Goal: Transaction & Acquisition: Book appointment/travel/reservation

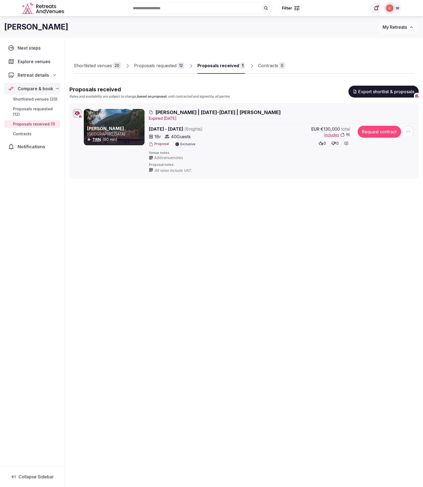
click at [167, 8] on input "text" at bounding box center [200, 7] width 144 height 11
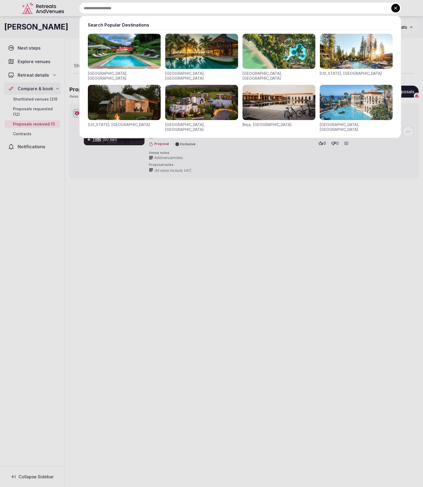
drag, startPoint x: 174, startPoint y: 231, endPoint x: 143, endPoint y: 178, distance: 61.4
click at [174, 230] on div at bounding box center [211, 243] width 423 height 487
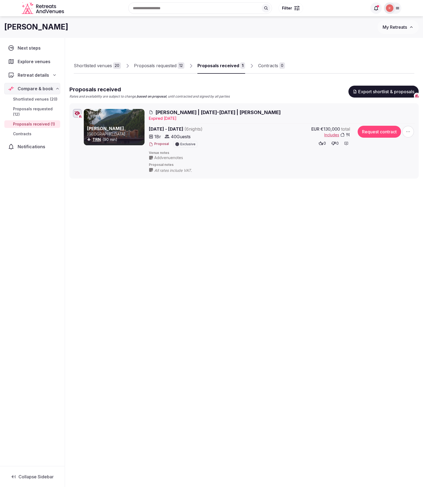
click at [87, 67] on div "Shortlisted venues" at bounding box center [93, 65] width 38 height 7
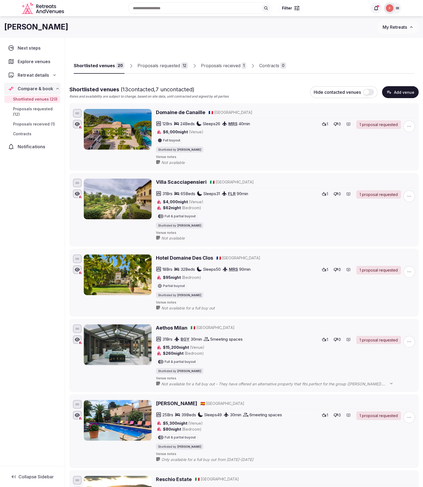
click at [403, 93] on button "Add venue" at bounding box center [400, 92] width 37 height 12
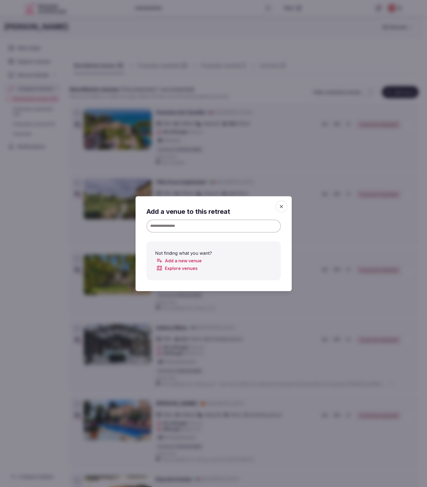
click at [203, 223] on input at bounding box center [213, 225] width 135 height 13
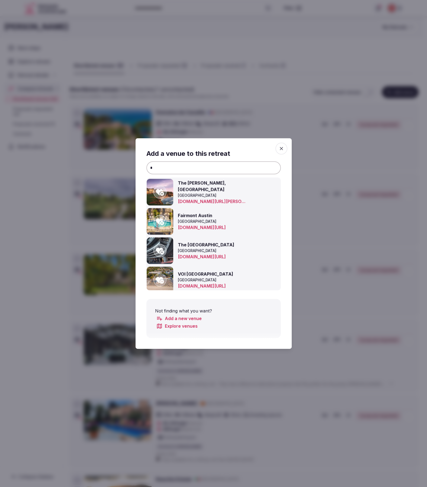
type input "*"
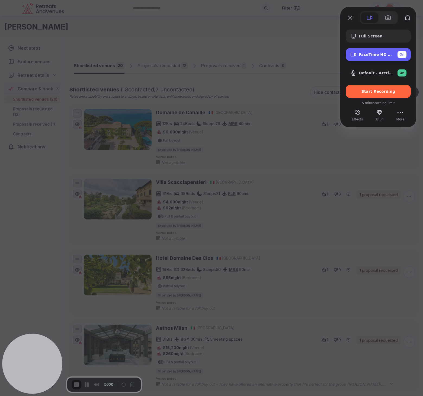
click at [382, 57] on span "FaceTime HD Camera (D288:CE50)" at bounding box center [376, 54] width 34 height 4
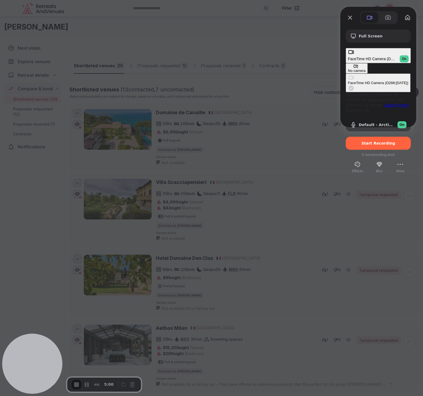
click at [346, 63] on button "No camera" at bounding box center [357, 68] width 22 height 10
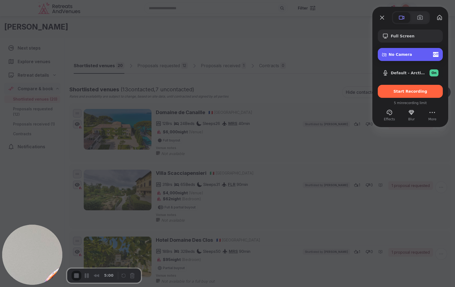
click at [404, 52] on div "No Camera Off" at bounding box center [414, 54] width 50 height 5
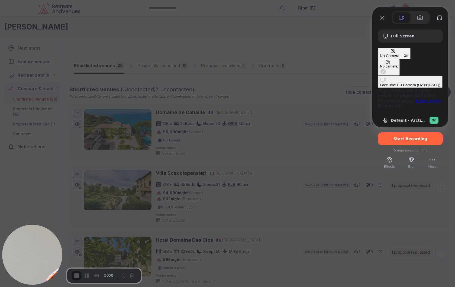
click at [378, 76] on \(D288\ "FaceTime HD Camera (D288:CE50)" at bounding box center [410, 82] width 65 height 12
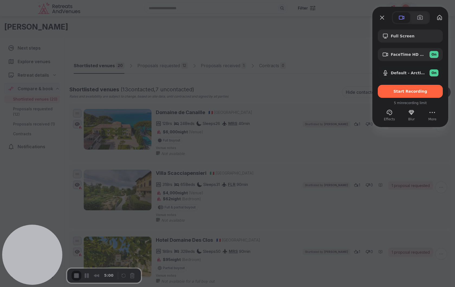
click at [416, 92] on span "Start Recording" at bounding box center [411, 91] width 34 height 4
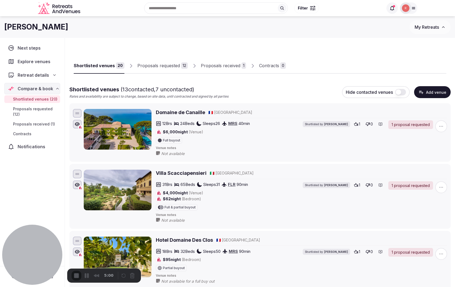
click at [224, 287] on div "2" at bounding box center [227, 289] width 455 height 5
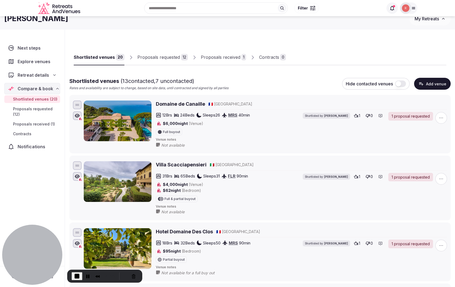
scroll to position [9, 0]
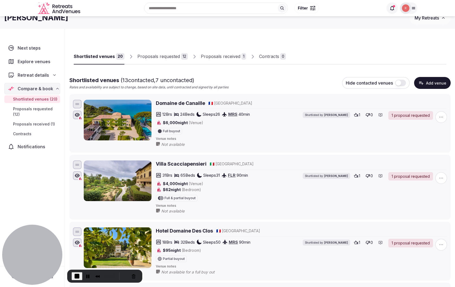
click at [227, 65] on div "Shortlisted venues 20 Proposals requested 12 Proposals received 1 Contracts 0" at bounding box center [260, 53] width 382 height 26
click at [222, 57] on div "Proposals received" at bounding box center [221, 56] width 40 height 7
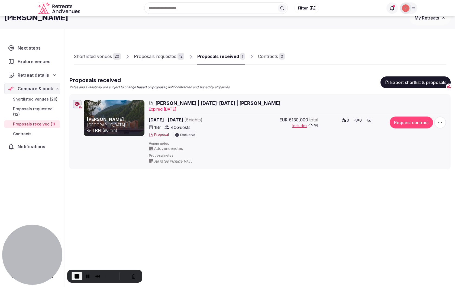
click at [158, 133] on button "Proposal" at bounding box center [159, 135] width 20 height 5
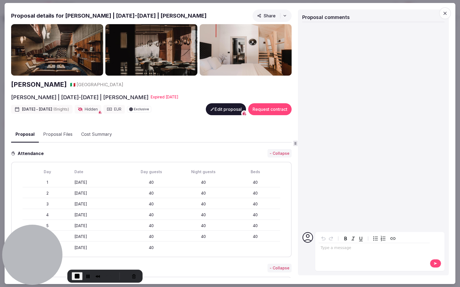
click at [268, 13] on span "Share" at bounding box center [266, 15] width 18 height 5
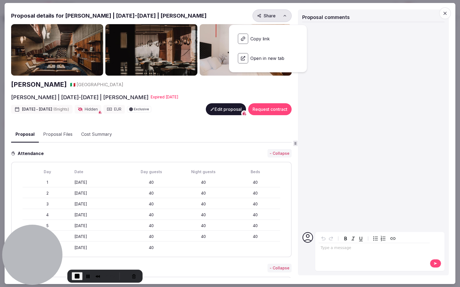
click at [249, 39] on span "Copy link" at bounding box center [267, 38] width 69 height 19
click at [260, 58] on span "Open in new tab" at bounding box center [267, 58] width 69 height 19
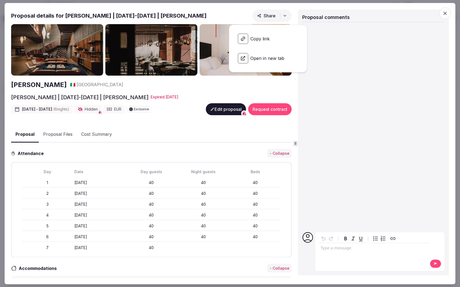
click at [205, 0] on div at bounding box center [230, 143] width 460 height 287
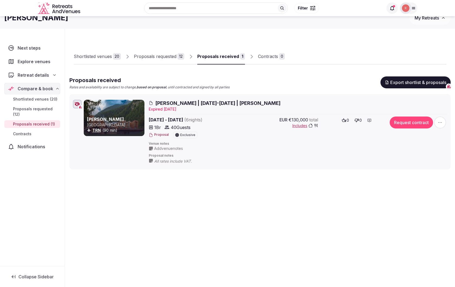
click at [275, 35] on div "Shortlisted venues 20 Proposals requested 12 Proposals received 1 Contracts 0 P…" at bounding box center [260, 101] width 382 height 136
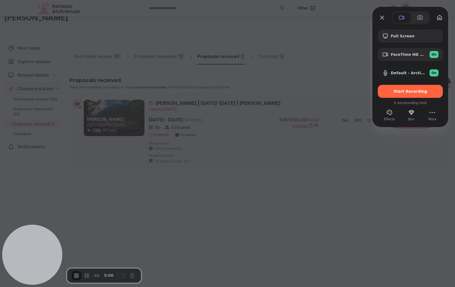
click at [408, 88] on div "Start Recording" at bounding box center [410, 91] width 65 height 13
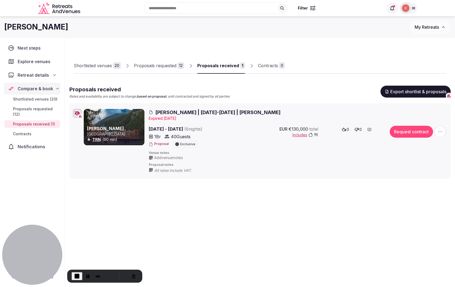
click at [161, 144] on button "Proposal" at bounding box center [159, 144] width 20 height 5
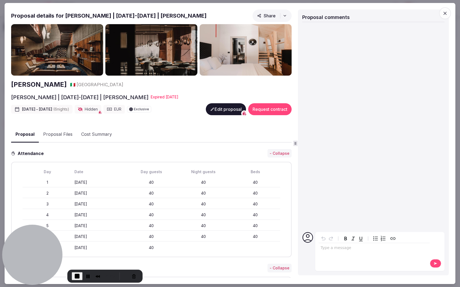
click at [282, 14] on icon "button" at bounding box center [284, 16] width 4 height 4
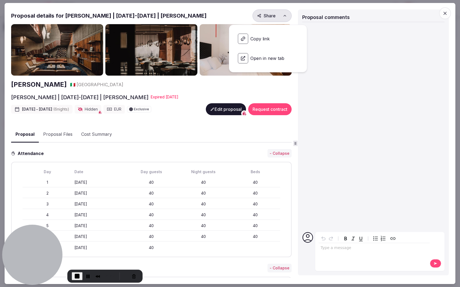
click at [259, 40] on span "Copy link" at bounding box center [267, 38] width 69 height 19
click at [123, 277] on button "Restart Recording" at bounding box center [125, 276] width 7 height 7
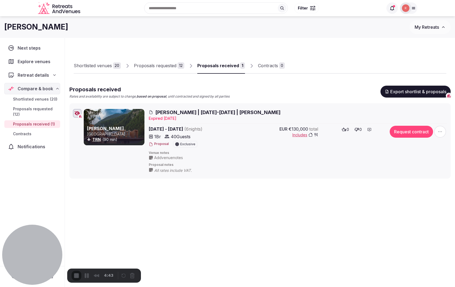
click at [162, 144] on button "Proposal" at bounding box center [159, 144] width 20 height 5
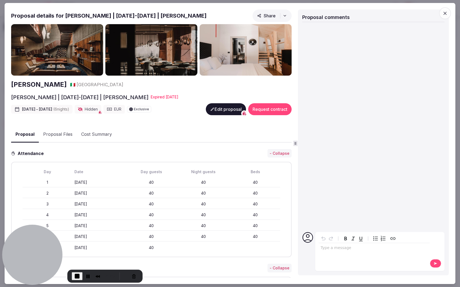
click at [269, 17] on span "Share" at bounding box center [266, 15] width 18 height 5
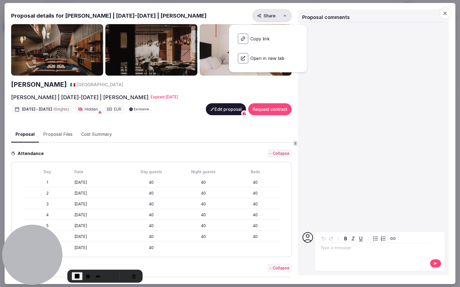
click at [260, 38] on span "Copy link" at bounding box center [267, 38] width 69 height 19
click at [261, 57] on span "Open in new tab" at bounding box center [267, 58] width 69 height 19
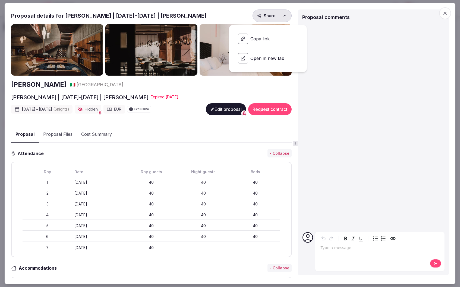
click at [427, 14] on icon "button" at bounding box center [444, 13] width 3 height 3
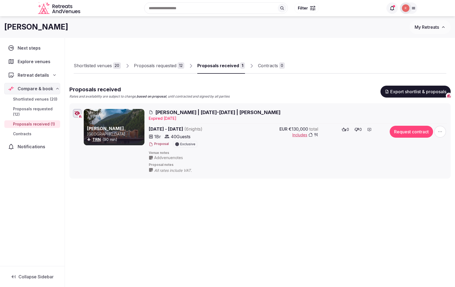
drag, startPoint x: 327, startPoint y: 216, endPoint x: 332, endPoint y: 211, distance: 6.9
click at [327, 216] on div "Shortlisted venues 20 Proposals requested 12 Proposals received 1 Contracts 0 P…" at bounding box center [260, 136] width 390 height 197
drag, startPoint x: 304, startPoint y: 231, endPoint x: 303, endPoint y: 227, distance: 3.9
click at [304, 229] on div "Shortlisted venues 20 Proposals requested 12 Proposals received 1 Contracts 0 P…" at bounding box center [260, 136] width 390 height 197
click at [248, 224] on div "Shortlisted venues 20 Proposals requested 12 Proposals received 1 Contracts 0 P…" at bounding box center [260, 136] width 390 height 197
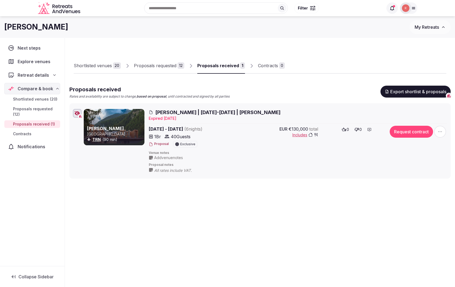
click at [206, 47] on div "Shortlisted venues 20 Proposals requested 12 Proposals received 1 Contracts 0 P…" at bounding box center [260, 110] width 382 height 136
click at [244, 228] on div "Shortlisted venues 20 Proposals requested 12 Proposals received 1 Contracts 0 P…" at bounding box center [260, 136] width 390 height 197
drag, startPoint x: 218, startPoint y: 32, endPoint x: 215, endPoint y: 28, distance: 5.2
click at [218, 32] on div "[PERSON_NAME]" at bounding box center [207, 27] width 406 height 11
click at [265, 227] on div "Shortlisted venues 20 Proposals requested 12 Proposals received 1 Contracts 0 P…" at bounding box center [260, 136] width 390 height 197
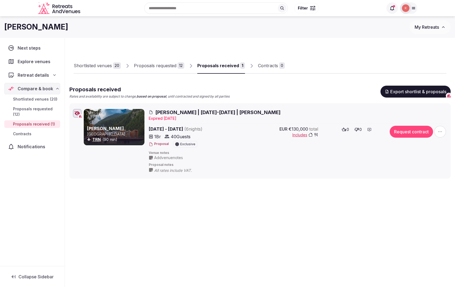
click at [148, 221] on div "Shortlisted venues 20 Proposals requested 12 Proposals received 1 Contracts 0 P…" at bounding box center [260, 136] width 390 height 197
click at [105, 41] on div "Shortlisted venues 20 Proposals requested 12 Proposals received 1 Contracts 0 P…" at bounding box center [260, 136] width 390 height 197
click at [103, 30] on div "[PERSON_NAME]" at bounding box center [207, 27] width 406 height 11
click at [219, 225] on div "Shortlisted venues 20 Proposals requested 12 Proposals received 1 Contracts 0 P…" at bounding box center [260, 136] width 390 height 197
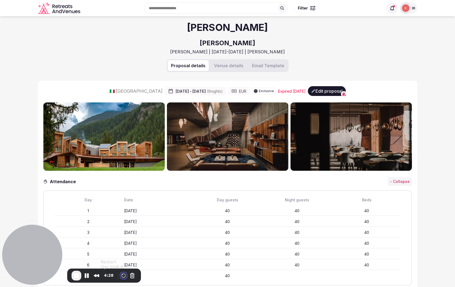
click at [123, 276] on button "Restart Recording" at bounding box center [123, 276] width 7 height 7
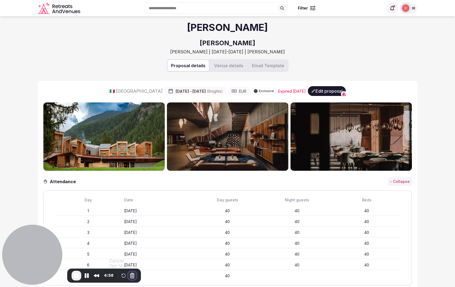
click at [133, 276] on button "Cancel Recording" at bounding box center [132, 276] width 9 height 9
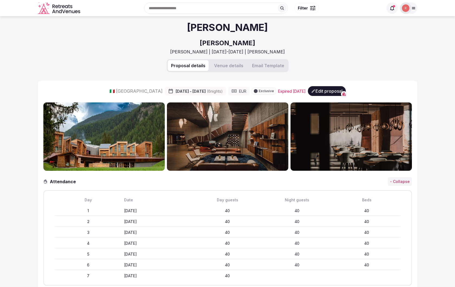
drag, startPoint x: 359, startPoint y: 57, endPoint x: 300, endPoint y: 53, distance: 58.8
click at [358, 57] on div "Aaron Parach Aethos Monterosa Aethos Monterosa | 23-29 June | Aaron" at bounding box center [228, 37] width 380 height 43
click at [146, 42] on div "Aaron Parach Aethos Monterosa Aethos Monterosa | 23-29 June | Aaron" at bounding box center [228, 37] width 380 height 43
click at [119, 61] on div "Proposal details Venue details Email Template" at bounding box center [228, 70] width 380 height 22
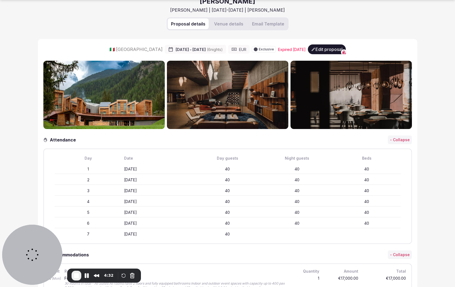
scroll to position [55, 0]
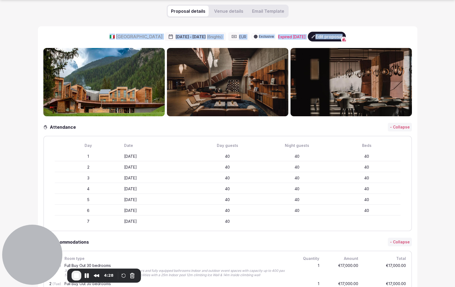
drag, startPoint x: 112, startPoint y: 39, endPoint x: 367, endPoint y: 37, distance: 254.2
click at [350, 36] on div "🇮🇹 [GEOGRAPHIC_DATA] [DATE] - [DATE] ( 6 night s ) EUR Exclusive Expire d [DATE…" at bounding box center [227, 37] width 369 height 10
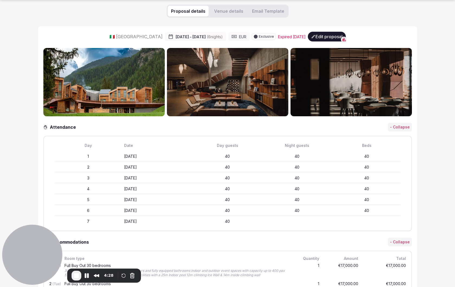
drag, startPoint x: 385, startPoint y: 36, endPoint x: 363, endPoint y: 42, distance: 23.0
click at [385, 36] on div "🇮🇹 [GEOGRAPHIC_DATA] [DATE] - [DATE] ( 6 night s ) EUR Exclusive Expire d [DATE…" at bounding box center [227, 37] width 369 height 10
click at [319, 33] on button "Edit proposal" at bounding box center [327, 37] width 38 height 10
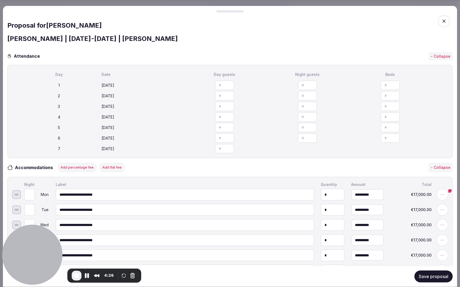
click at [316, 3] on div at bounding box center [230, 143] width 460 height 287
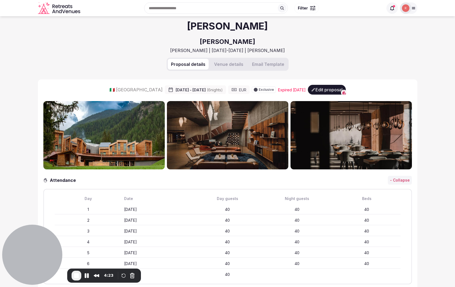
scroll to position [0, 0]
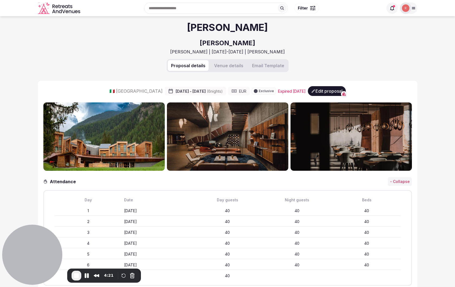
click at [229, 64] on button "Venue details" at bounding box center [229, 65] width 36 height 11
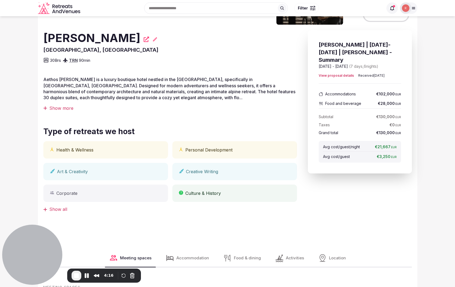
scroll to position [193, 0]
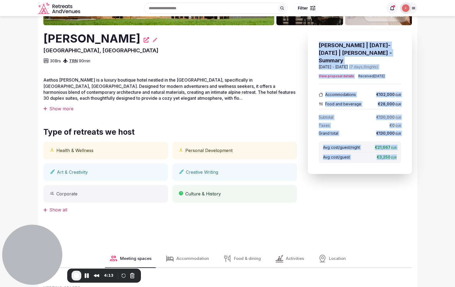
drag, startPoint x: 341, startPoint y: 60, endPoint x: 369, endPoint y: 149, distance: 93.4
click at [398, 157] on div "[PERSON_NAME] | [DATE]-[DATE] | [PERSON_NAME] - Summary [DATE] - [DATE] ( 7 day…" at bounding box center [360, 103] width 104 height 144
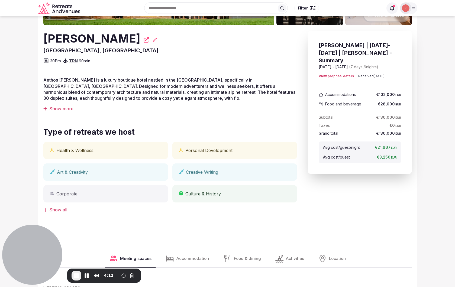
drag, startPoint x: 255, startPoint y: 83, endPoint x: 252, endPoint y: 90, distance: 8.3
click at [255, 83] on p "​Aethos [PERSON_NAME] is a luxury boutique hotel nestled in the [GEOGRAPHIC_DAT…" at bounding box center [170, 89] width 254 height 24
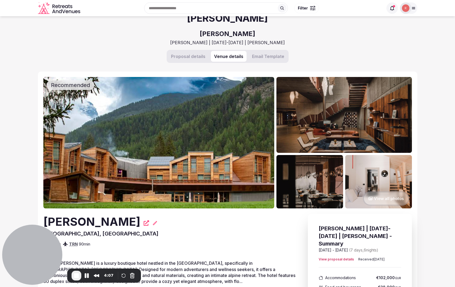
scroll to position [9, 0]
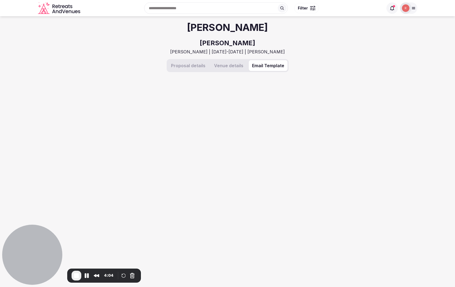
click at [266, 56] on div "[PERSON_NAME] Aethos [PERSON_NAME] Aethos [PERSON_NAME] | [DATE]-[DATE] | [PERS…" at bounding box center [228, 148] width 380 height 265
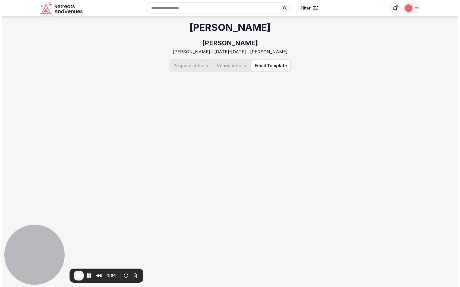
scroll to position [0, 0]
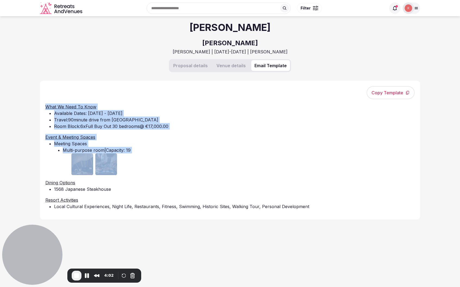
drag, startPoint x: 47, startPoint y: 104, endPoint x: 240, endPoint y: 186, distance: 209.2
click at [200, 177] on div "What We Need To Know Available Dates: [DATE] - [DATE] Travel: 90 minute drive f…" at bounding box center [229, 159] width 369 height 111
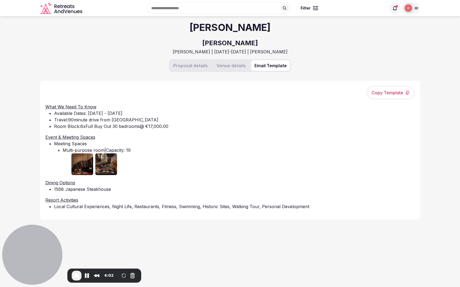
drag, startPoint x: 269, startPoint y: 195, endPoint x: 238, endPoint y: 196, distance: 30.9
click at [269, 195] on div "What We Need To Know Available Dates: [DATE] - [DATE] Travel: 90 minute drive f…" at bounding box center [229, 159] width 369 height 111
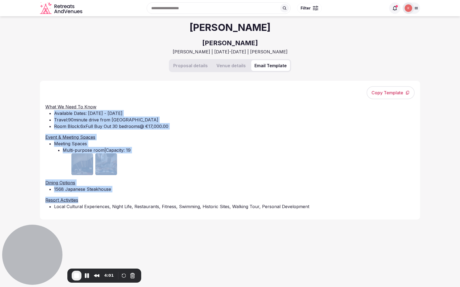
drag, startPoint x: 310, startPoint y: 200, endPoint x: 101, endPoint y: 110, distance: 227.3
click at [100, 109] on div "What We Need To Know Available Dates: [DATE] - [DATE] Travel: 90 minute drive f…" at bounding box center [229, 159] width 369 height 111
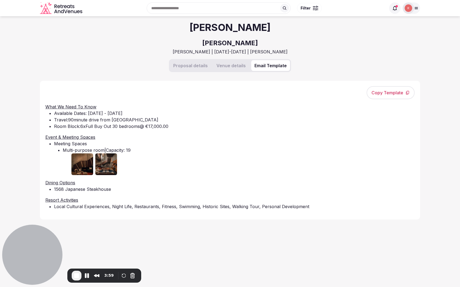
click at [116, 96] on div "Copy Template What We Need To Know Available Dates: [DATE] - [DATE] Travel: 90 …" at bounding box center [229, 150] width 369 height 128
click at [383, 93] on button "Copy Template" at bounding box center [390, 92] width 48 height 13
click at [78, 277] on span "End Recording" at bounding box center [76, 276] width 7 height 7
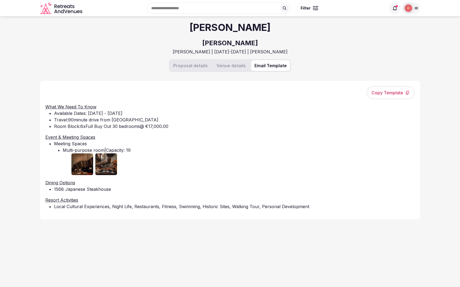
click at [146, 72] on div "Proposal details Venue details Email Template" at bounding box center [230, 70] width 380 height 22
